Goal: Task Accomplishment & Management: Use online tool/utility

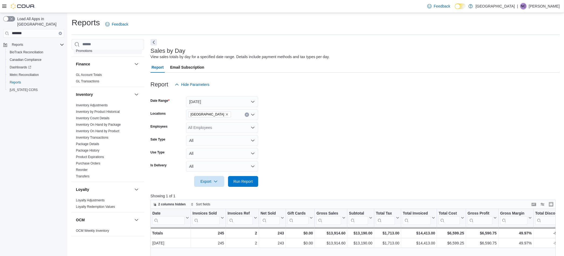
scroll to position [110, 0]
click at [384, 104] on form "Date Range Today Locations Catskill Mountain High Employees All Employees Sale …" at bounding box center [354, 138] width 409 height 97
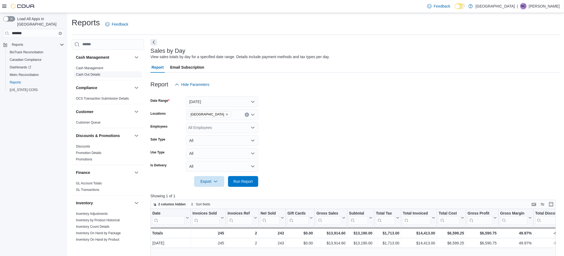
click at [91, 76] on link "Cash Out Details" at bounding box center [88, 75] width 24 height 4
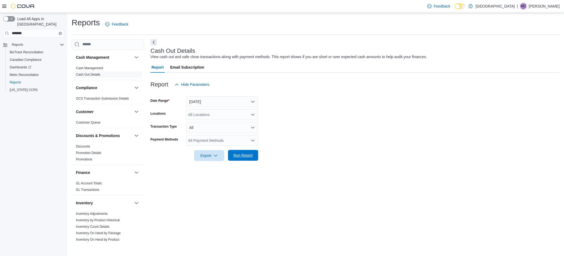
click at [235, 159] on span "Run Report" at bounding box center [243, 155] width 24 height 11
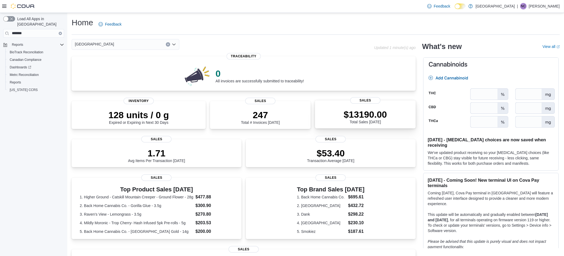
click at [360, 111] on p "$13190.00" at bounding box center [365, 114] width 43 height 11
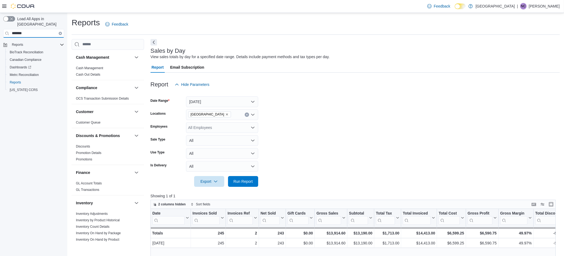
click at [28, 29] on input "*******" at bounding box center [33, 33] width 61 height 9
type input "**********"
click at [19, 49] on span "Promotions" at bounding box center [18, 52] width 16 height 6
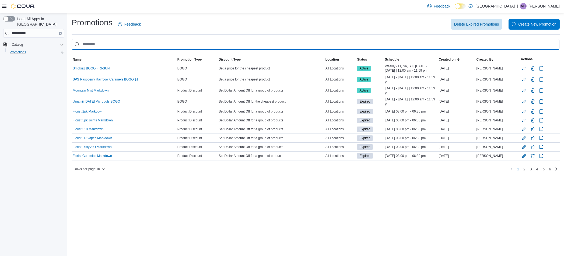
click at [263, 46] on input "This is a search bar. As you type, the results lower in the page will automatic…" at bounding box center [316, 44] width 488 height 11
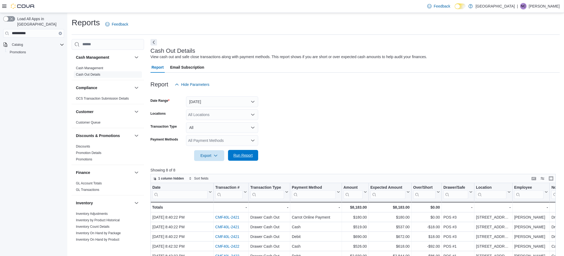
click at [242, 157] on span "Run Report" at bounding box center [242, 155] width 19 height 5
click at [551, 181] on button "Enter fullscreen" at bounding box center [551, 178] width 6 height 6
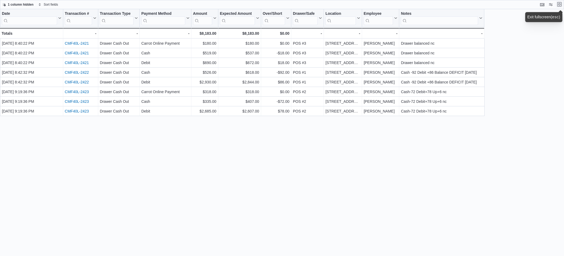
click at [558, 5] on button "Exit fullscreen" at bounding box center [559, 4] width 6 height 6
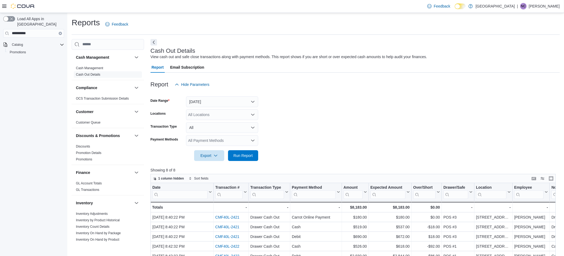
click at [22, 7] on img at bounding box center [23, 5] width 24 height 5
click at [10, 5] on div at bounding box center [18, 5] width 33 height 5
click at [4, 6] on icon at bounding box center [4, 6] width 4 height 4
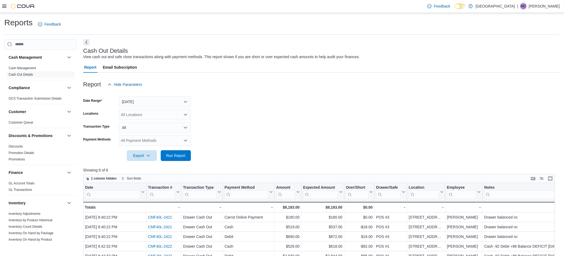
click at [29, 5] on img at bounding box center [23, 5] width 24 height 5
